Goal: Information Seeking & Learning: Understand process/instructions

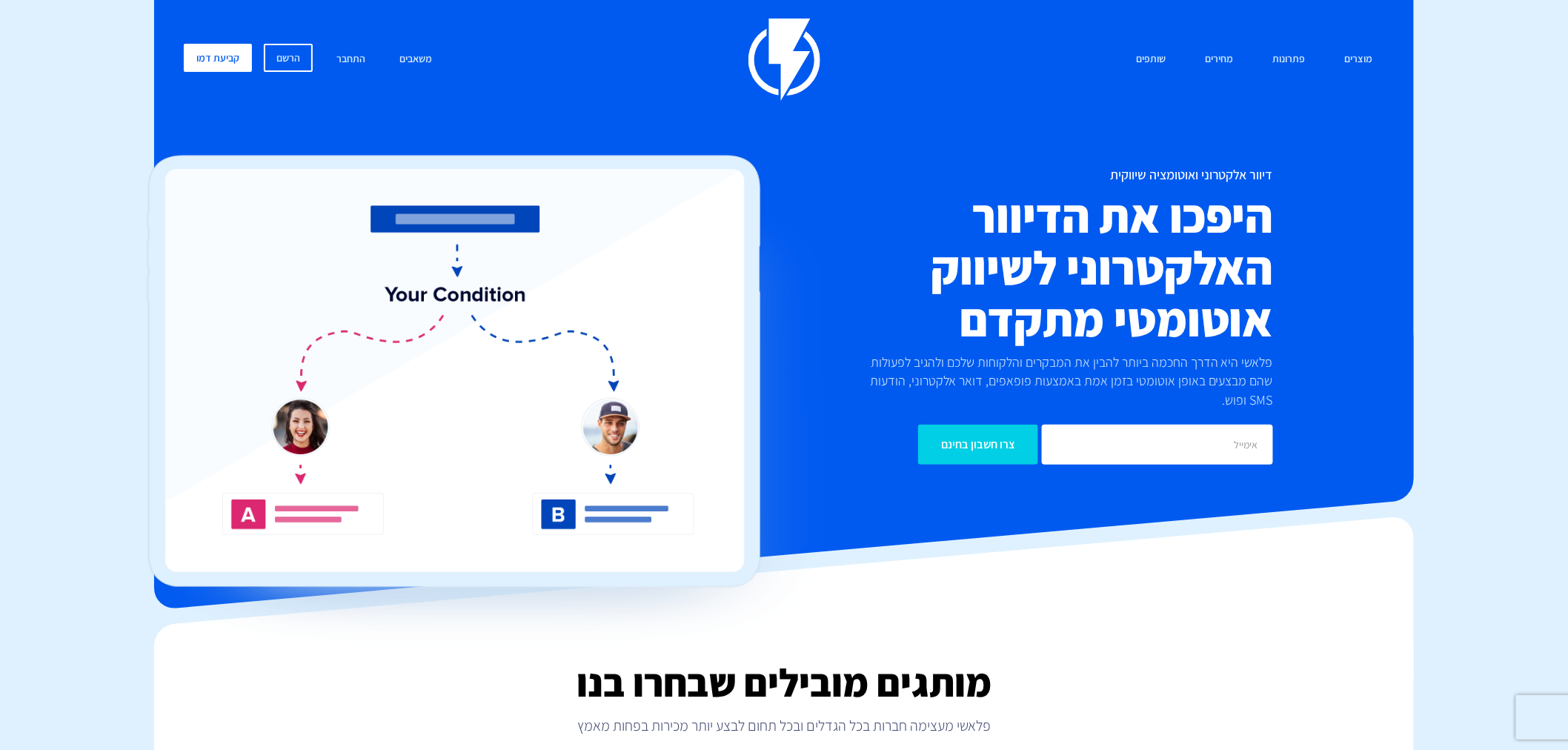
click at [1343, 80] on div "מוצרים שיווק אוטומטי הפכו את השיווק לאוטומטי דיוור אלקטרוני שלחו את המסר הנכון …" at bounding box center [783, 60] width 1222 height 82
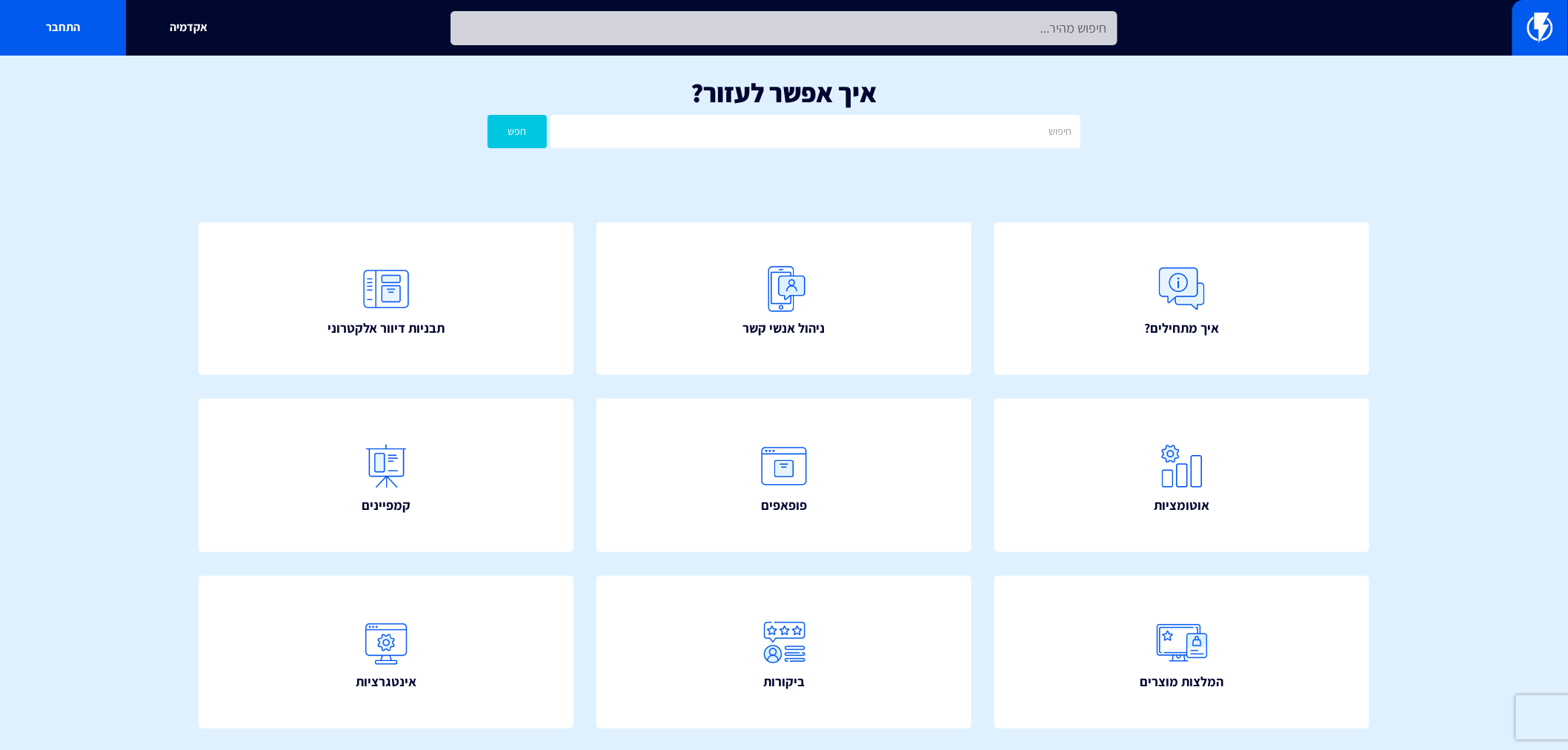
click at [680, 29] on input "text" at bounding box center [784, 28] width 666 height 34
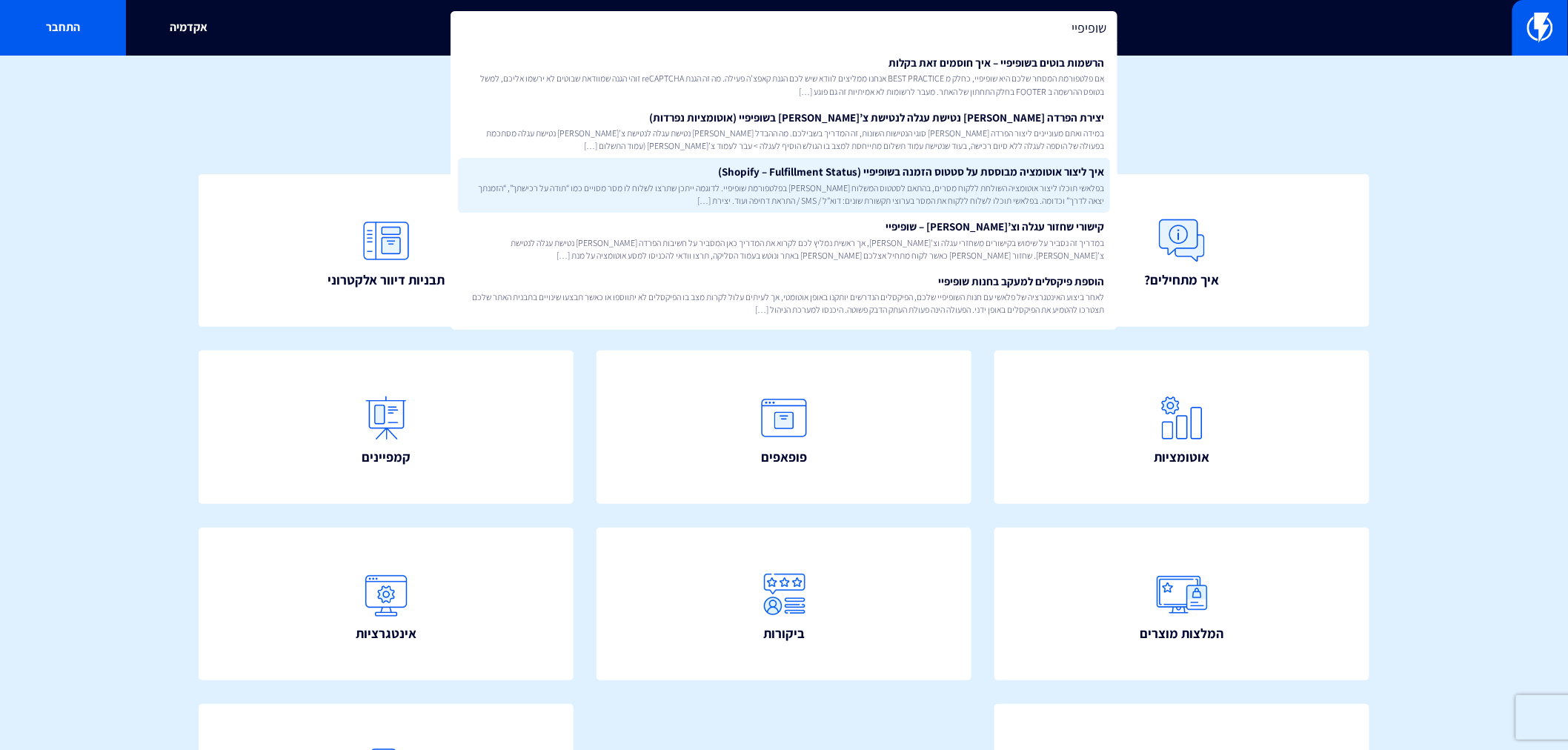
scroll to position [79, 0]
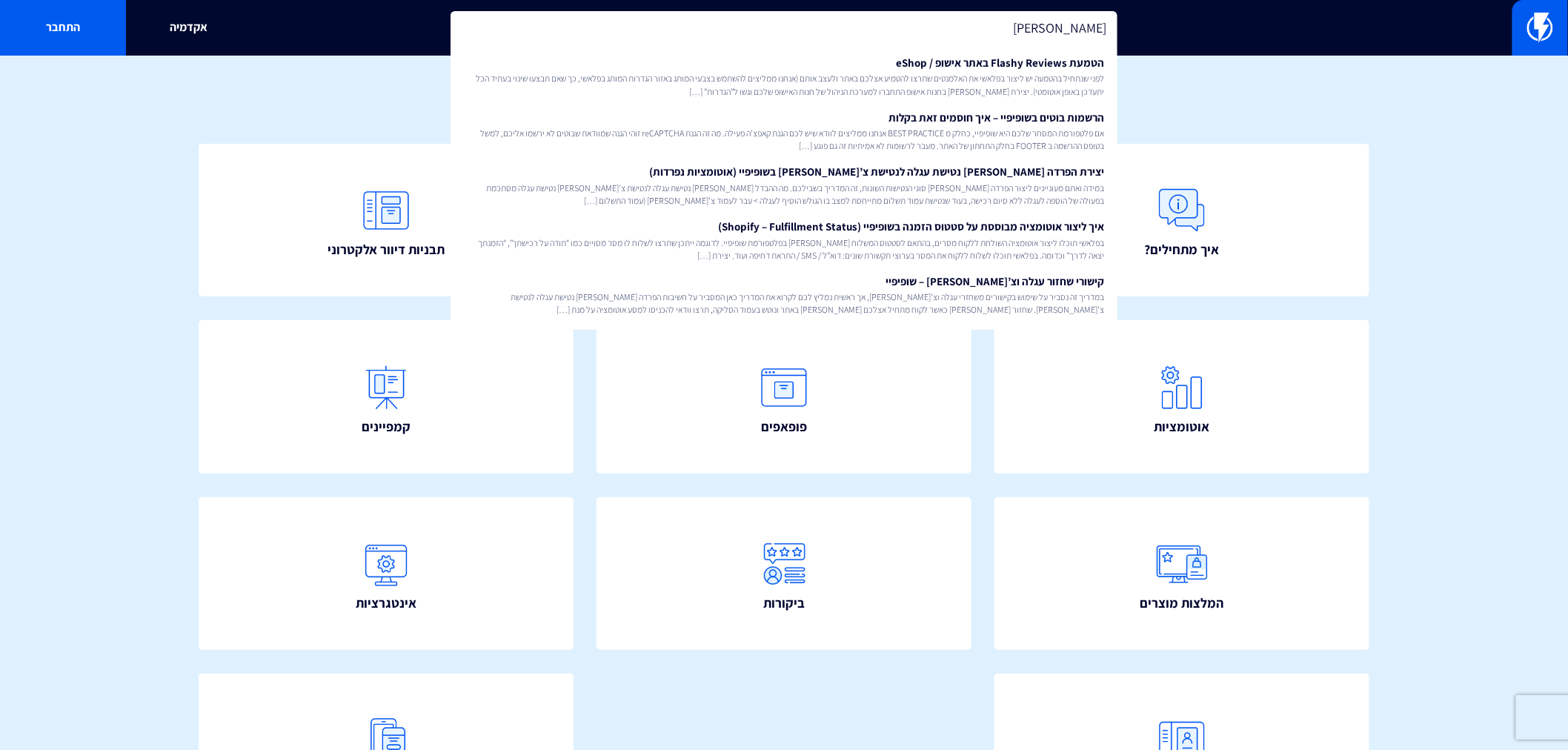
type input "ש"
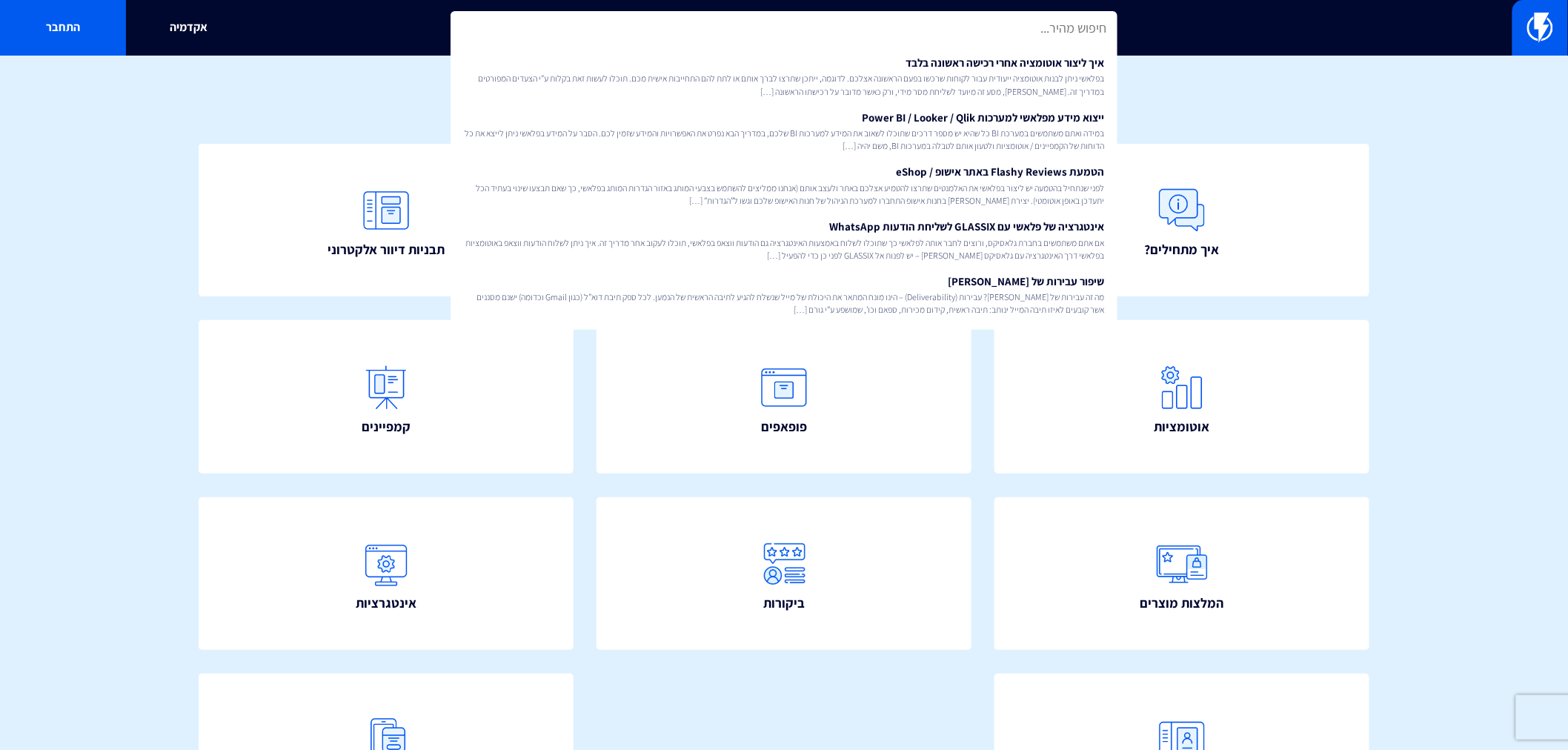
click at [1262, 114] on div "איך מתחילים? ניהול אנשי קשר תבניות דיוור אלקטרוני" at bounding box center [783, 496] width 1260 height 796
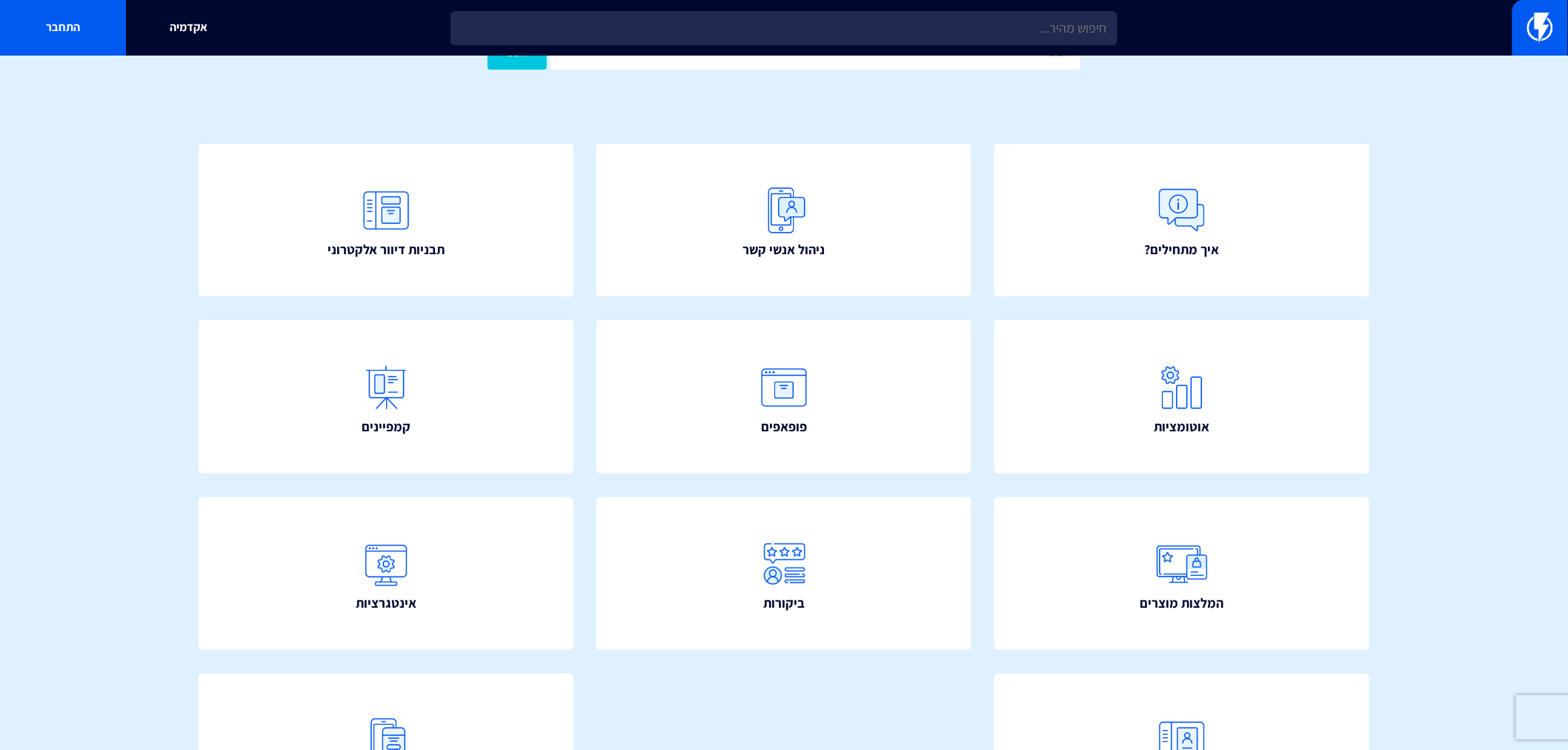
scroll to position [223, 0]
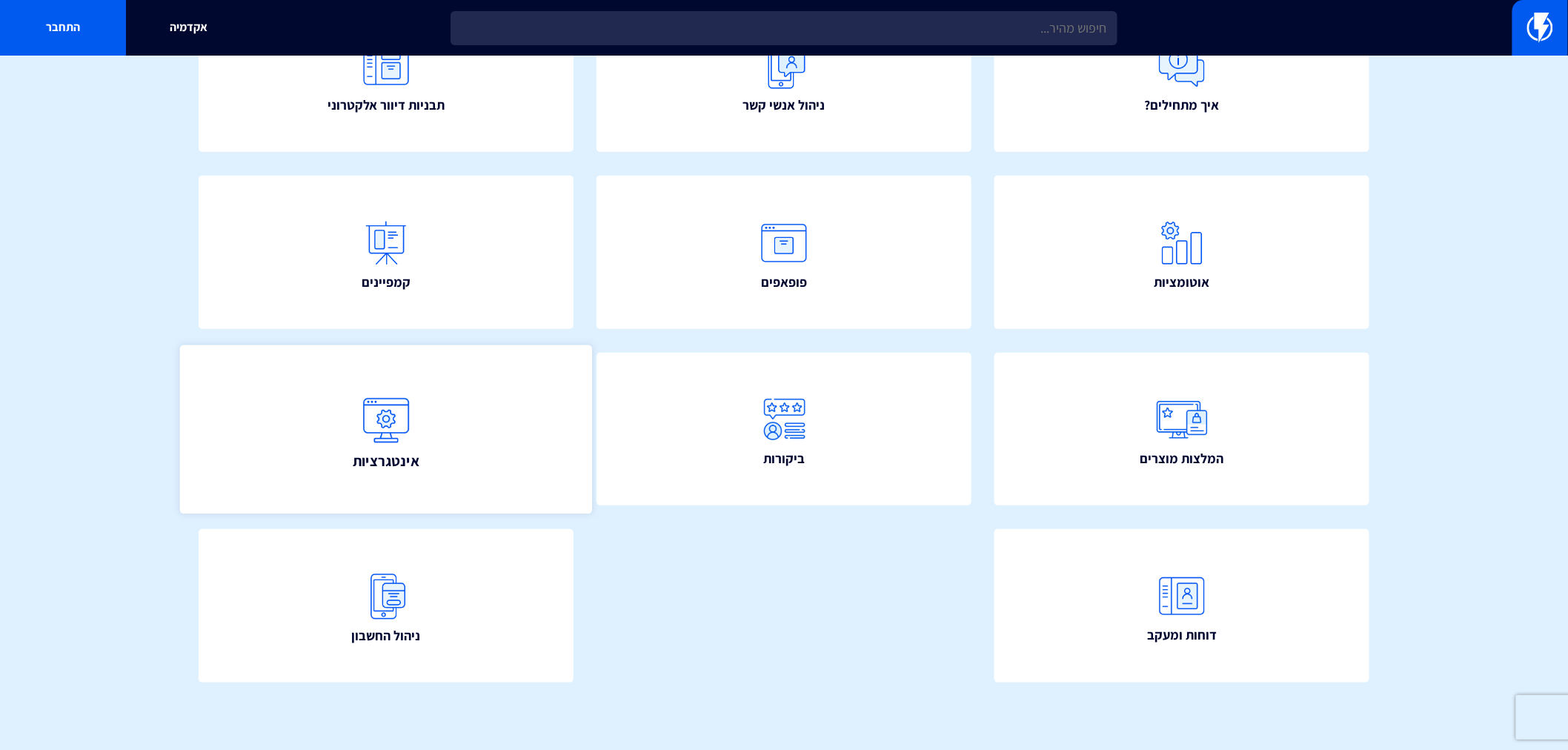
click at [420, 439] on link "אינטגרציות" at bounding box center [386, 429] width 412 height 169
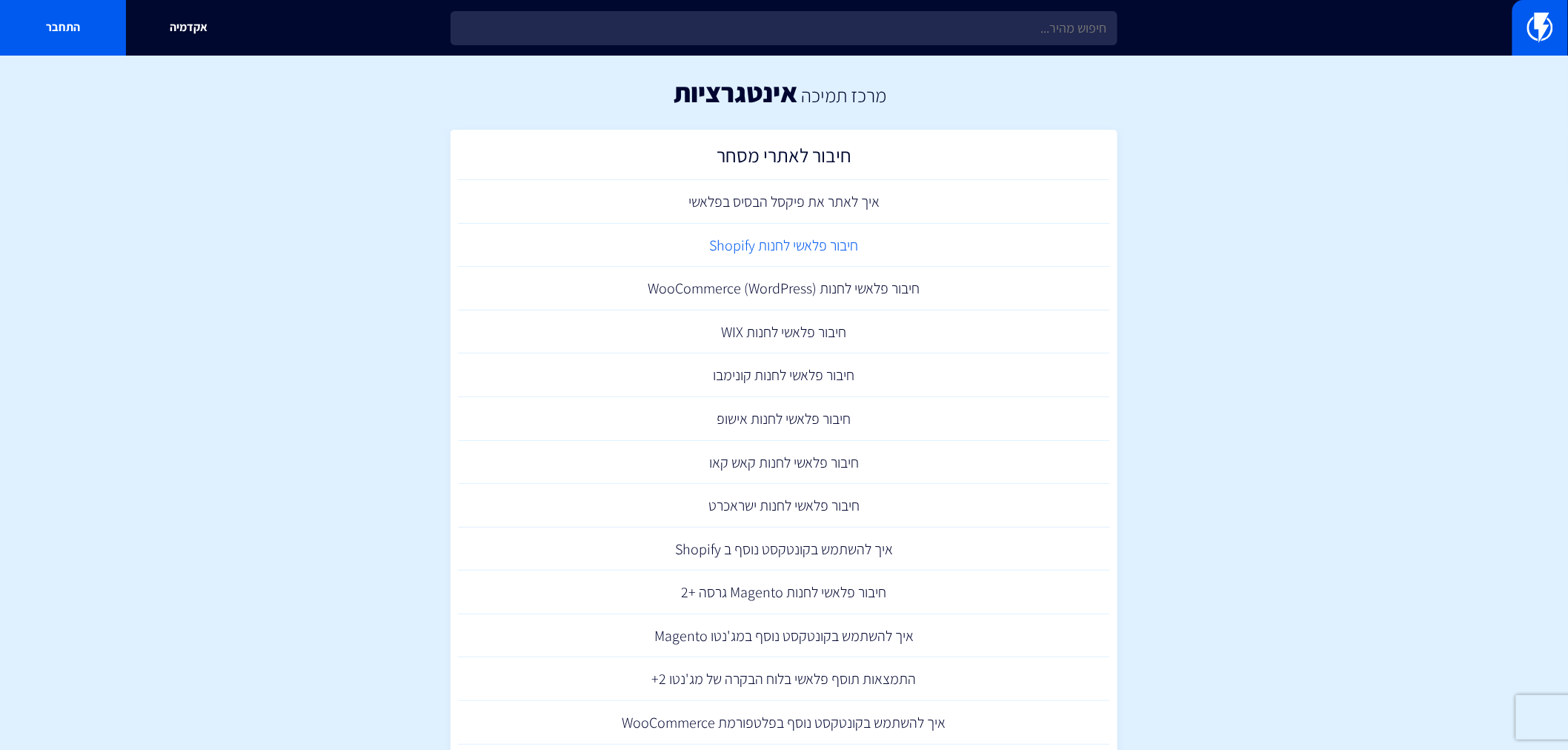
click at [837, 242] on link "חיבור פלאשי לחנות Shopify" at bounding box center [783, 245] width 652 height 44
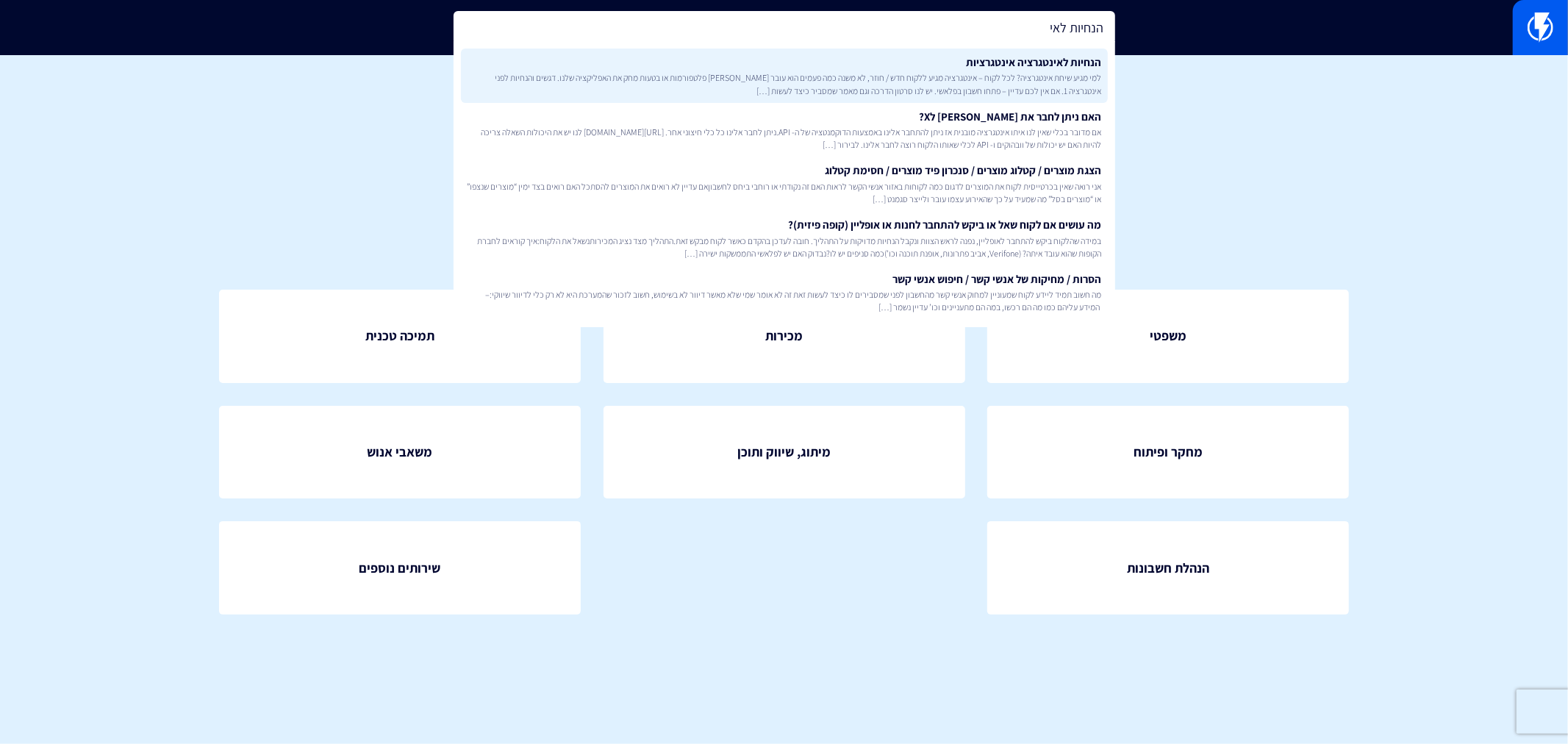
type input "הנחיות לאי"
click at [990, 84] on span "למי מגיע שיחת אינטגרציה? לכל לקוח – אינטגרציה מגיע ללקוח חדש / חוזר, לא משנה כמ…" at bounding box center [784, 84] width 635 height 25
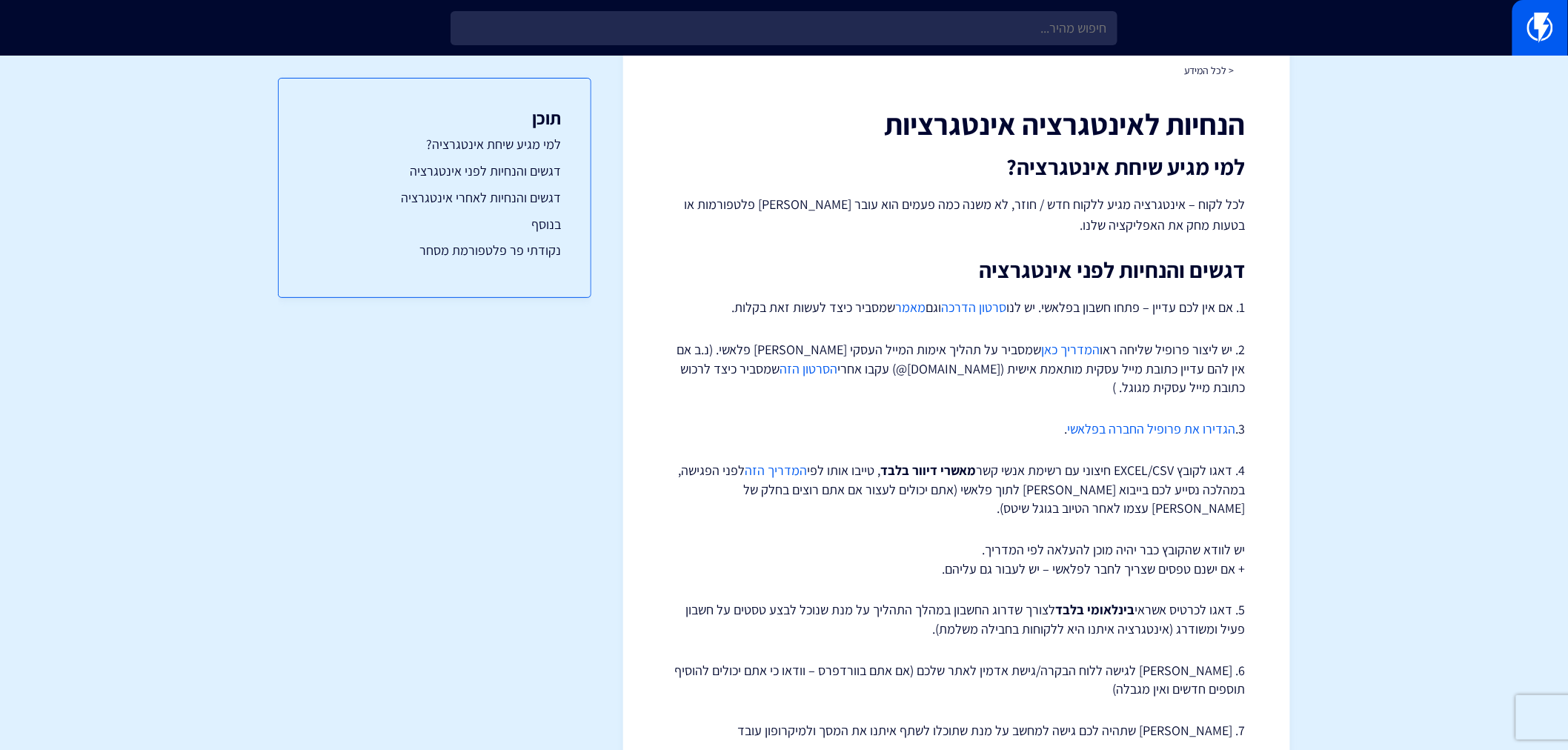
scroll to position [58, 0]
click at [1075, 349] on link "המדריך כאן" at bounding box center [1071, 351] width 59 height 17
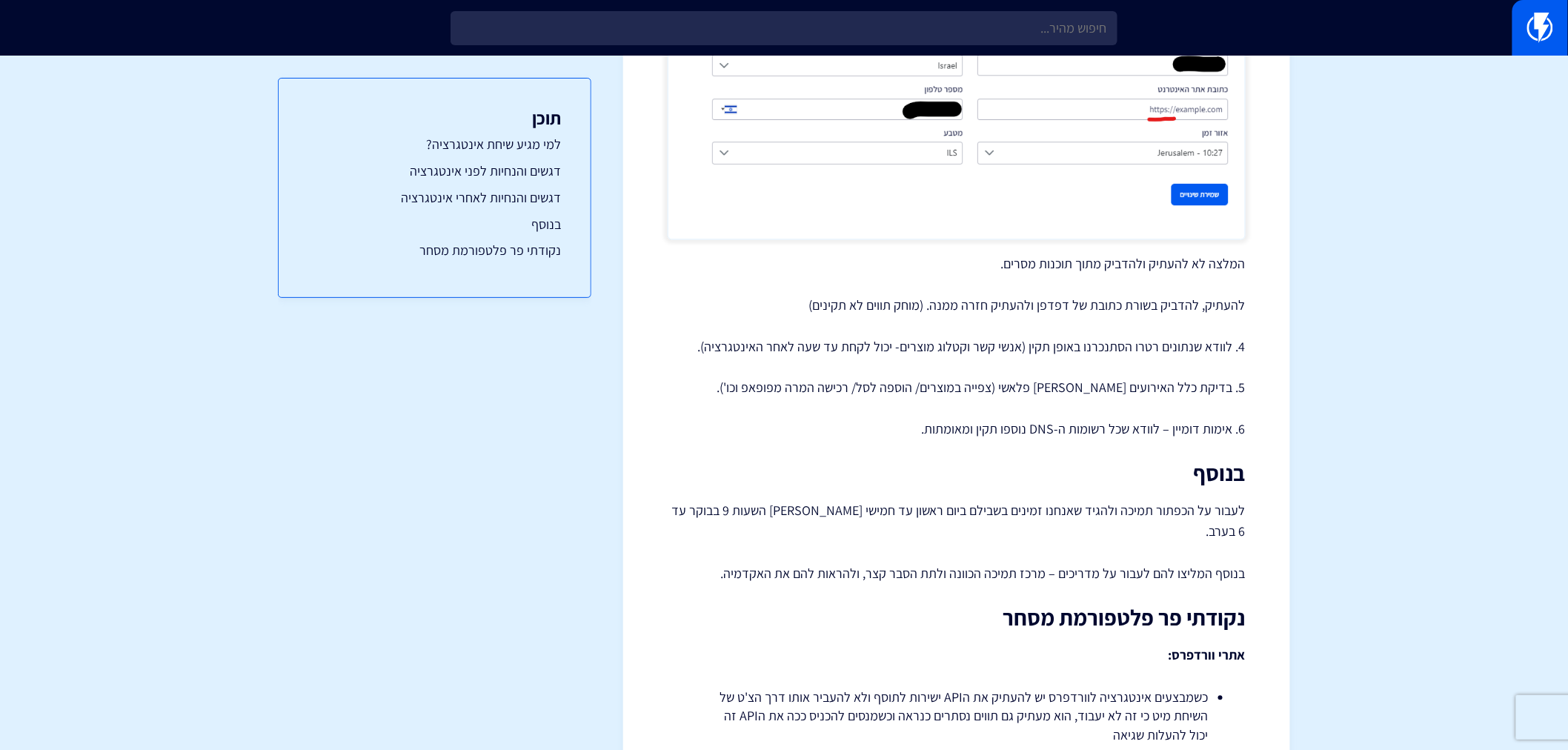
scroll to position [1228, 0]
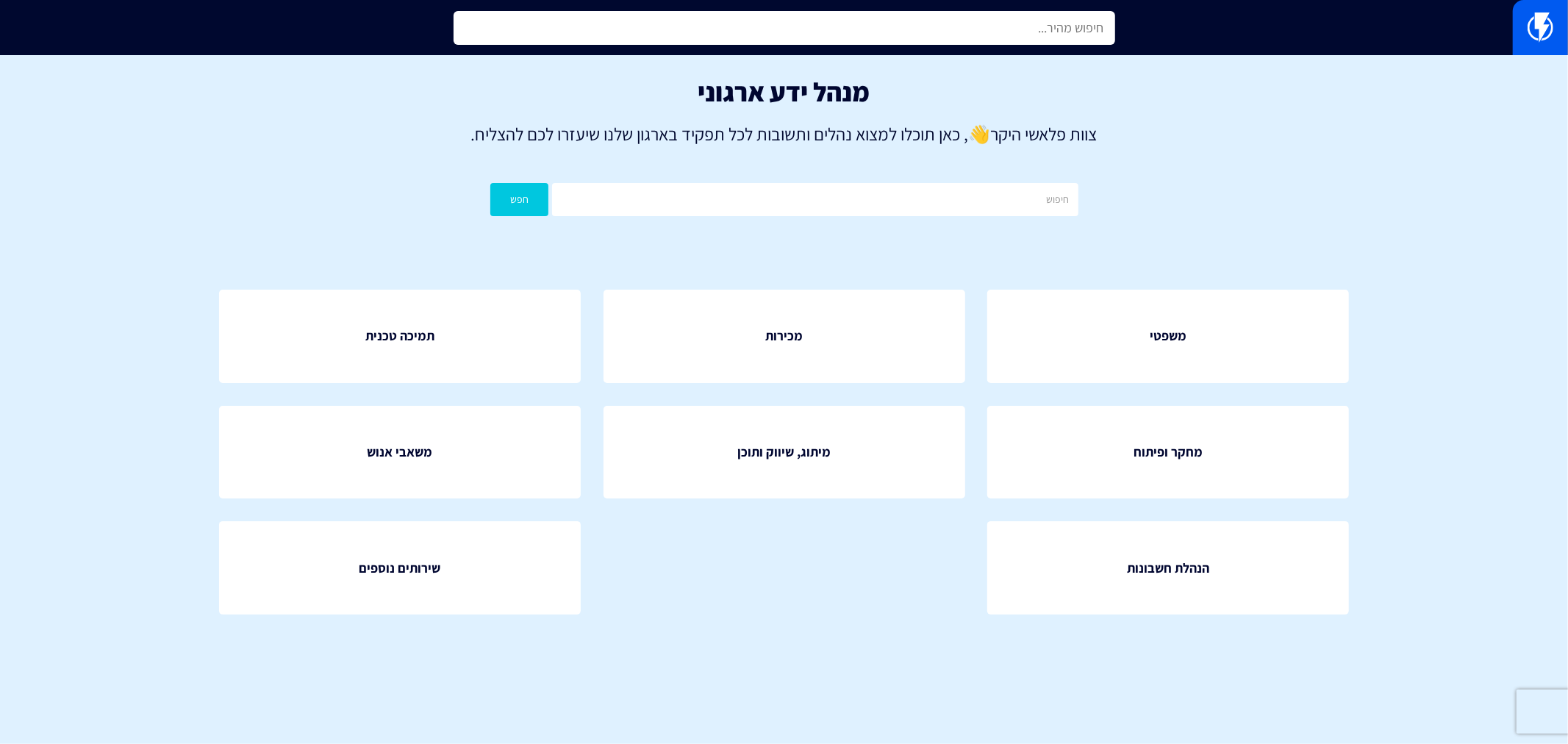
click at [931, 37] on input "text" at bounding box center [784, 28] width 661 height 34
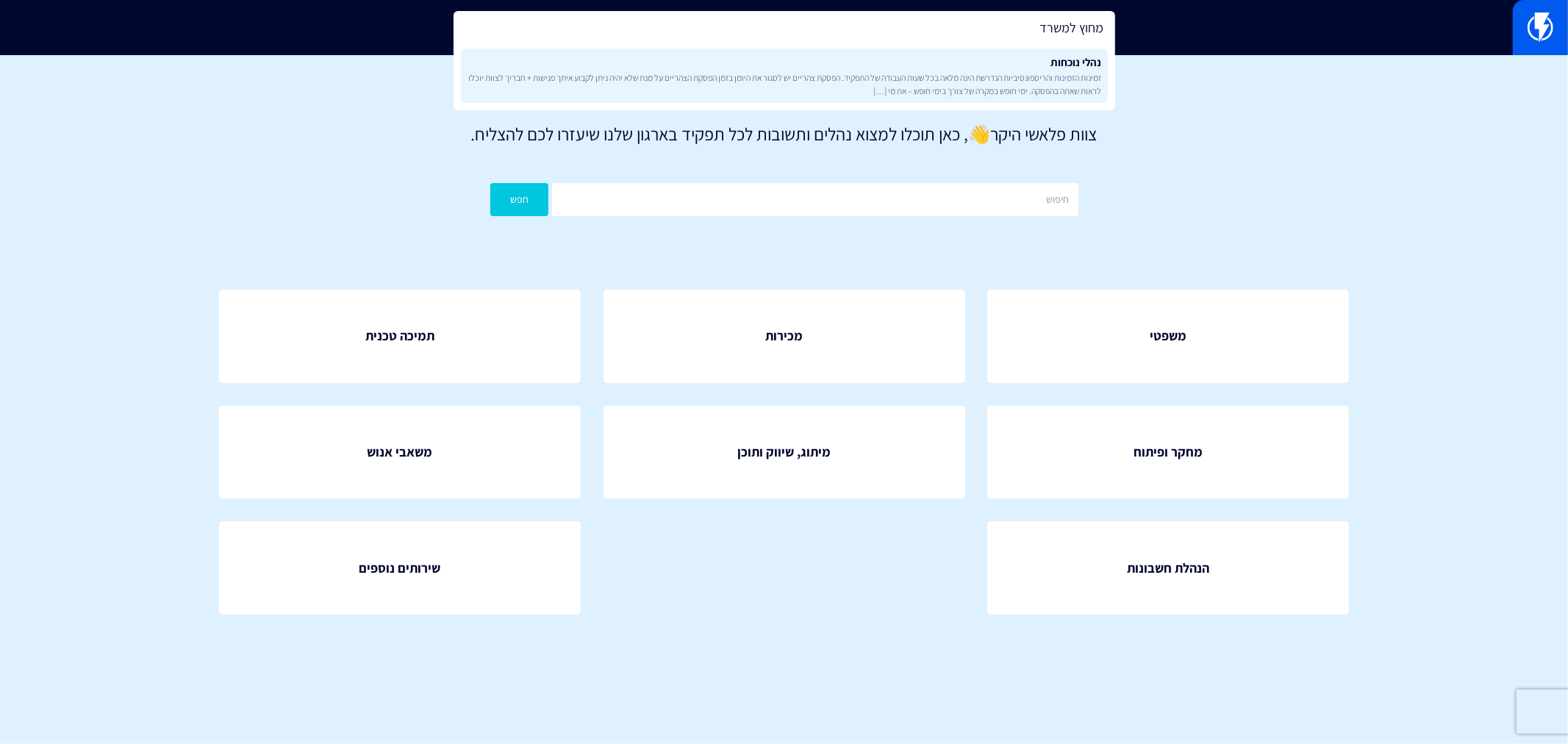
type input "מחוץ למשרד"
click at [942, 71] on span "זמינות הזמינות והריספונסיביות הנדרשת הינה מלאה בכל שעות העבודה של התפקיד. הפסקת…" at bounding box center [784, 84] width 635 height 25
